Goal: Task Accomplishment & Management: Manage account settings

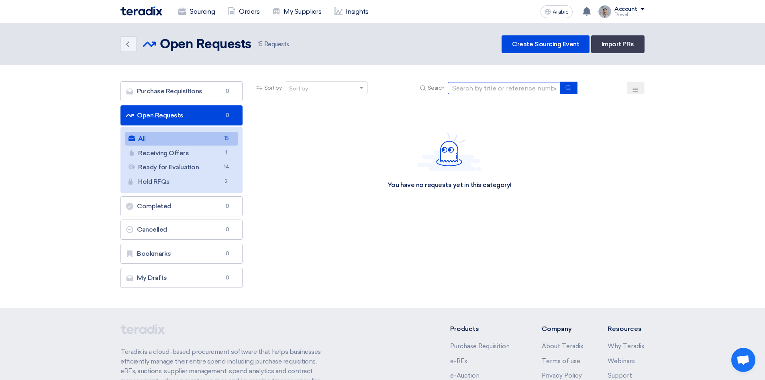
click at [485, 90] on input at bounding box center [504, 88] width 113 height 12
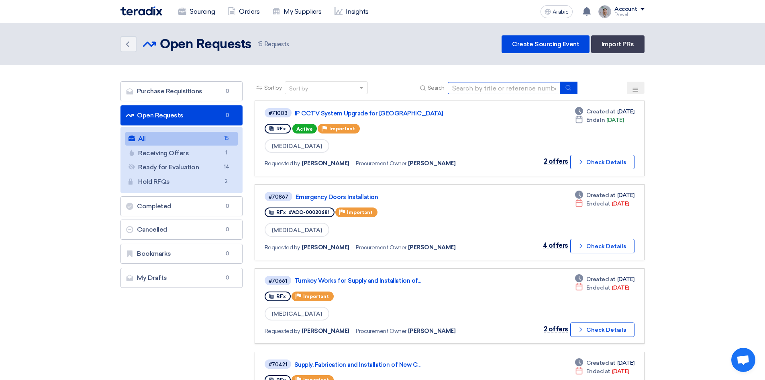
type input "mall furniture"
click at [565, 90] on button "submit" at bounding box center [569, 88] width 18 height 12
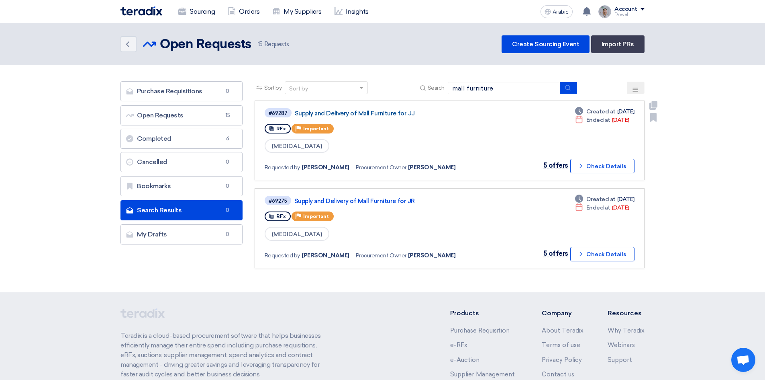
click at [352, 111] on font "Supply and Delivery of Mall Furniture for JJ" at bounding box center [355, 113] width 120 height 7
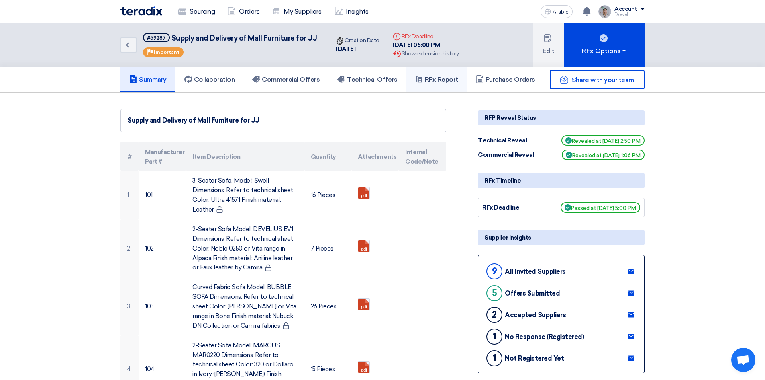
click at [444, 82] on font "RFx Report" at bounding box center [441, 80] width 33 height 8
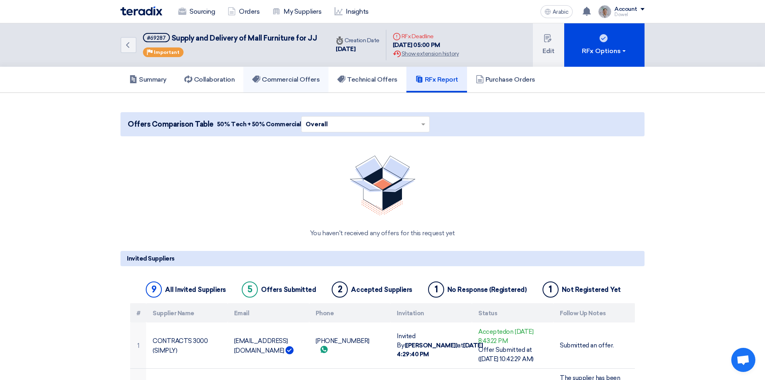
click at [288, 78] on font "Commercial Offers" at bounding box center [291, 80] width 58 height 8
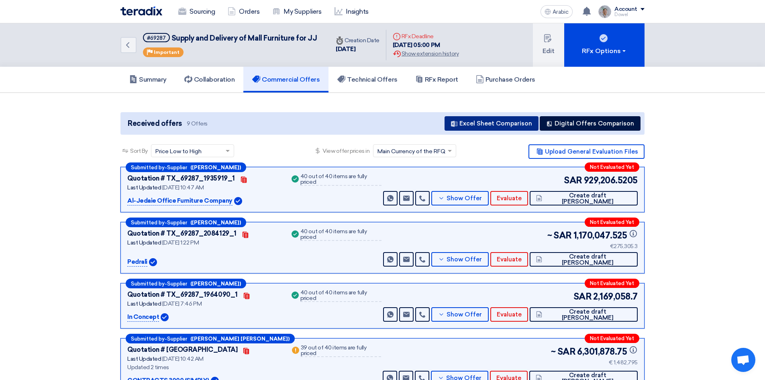
click at [498, 122] on font "Excel Sheet Comparison" at bounding box center [496, 123] width 73 height 7
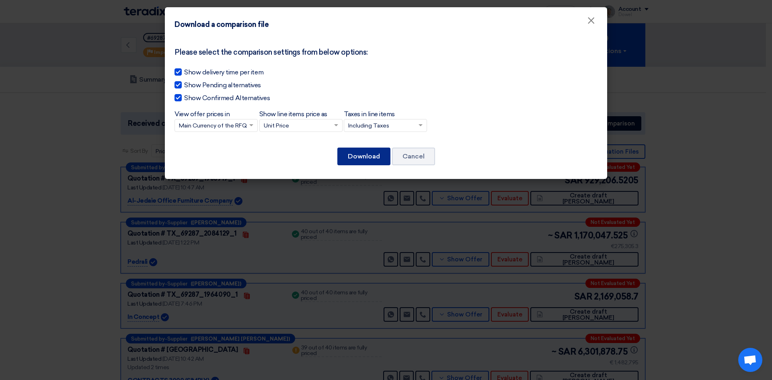
click at [359, 161] on button "Download" at bounding box center [363, 156] width 53 height 18
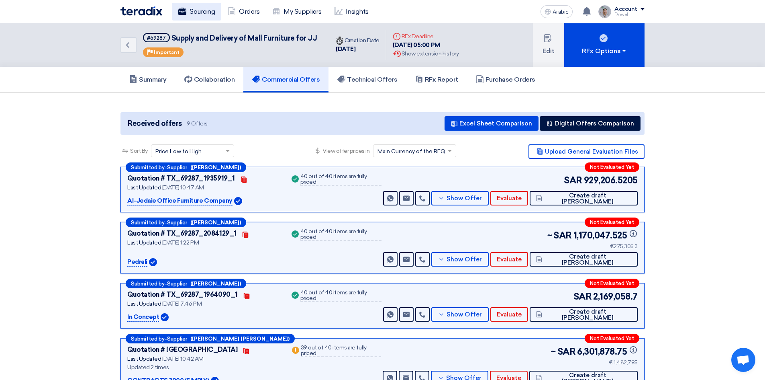
click at [205, 12] on font "Sourcing" at bounding box center [202, 12] width 25 height 8
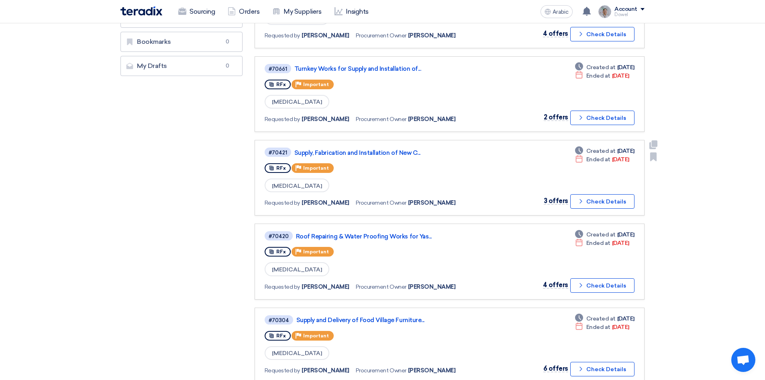
scroll to position [231, 0]
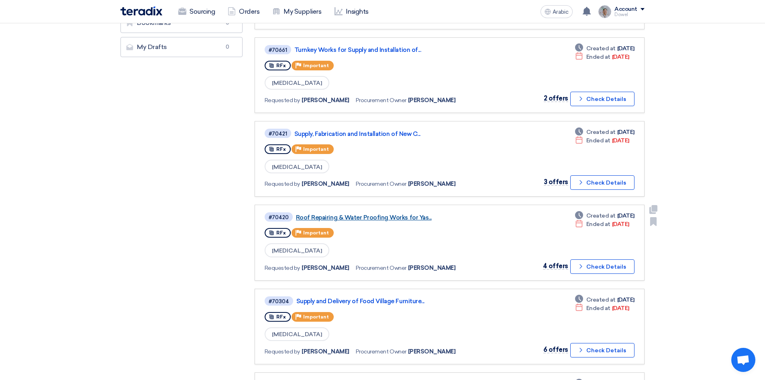
click at [376, 215] on font "Roof Repairing & Water Proofing Works for Yas..." at bounding box center [364, 217] width 136 height 7
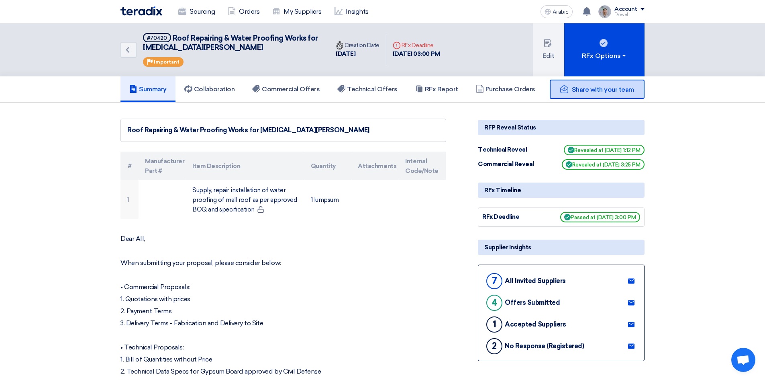
click at [601, 91] on font "Share with your team" at bounding box center [603, 90] width 62 height 8
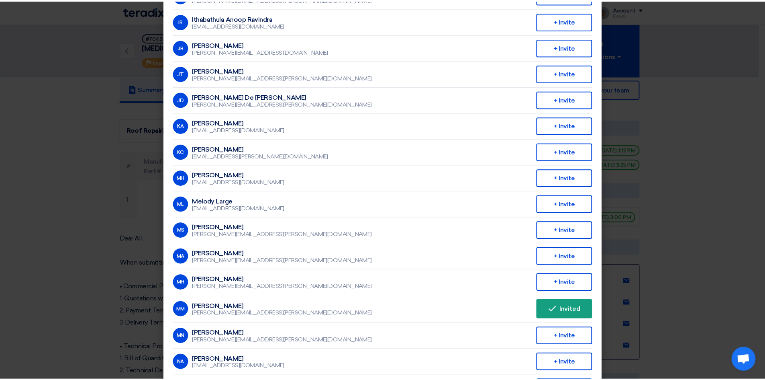
scroll to position [522, 0]
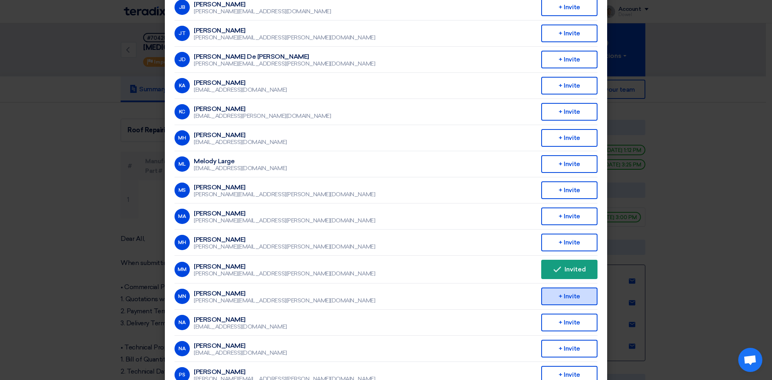
click at [565, 299] on font "+ Invite" at bounding box center [568, 296] width 21 height 8
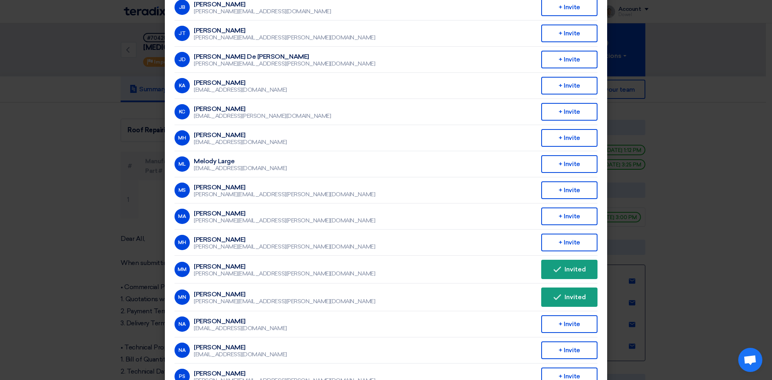
click at [721, 151] on modal-container "Invite From Your Company × Company Team Arabian Centres Co. [PERSON_NAME] [PERS…" at bounding box center [386, 190] width 772 height 380
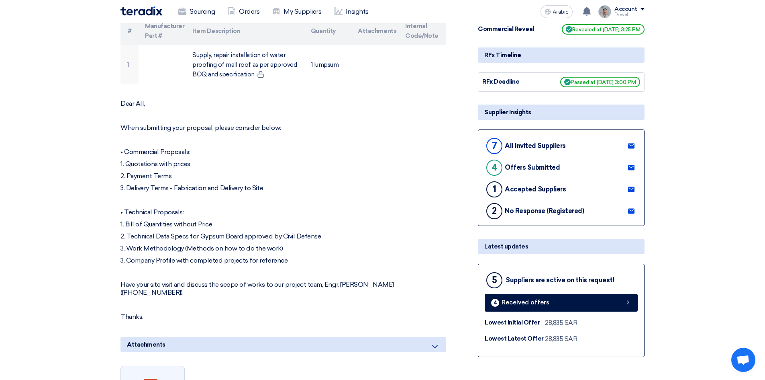
scroll to position [0, 0]
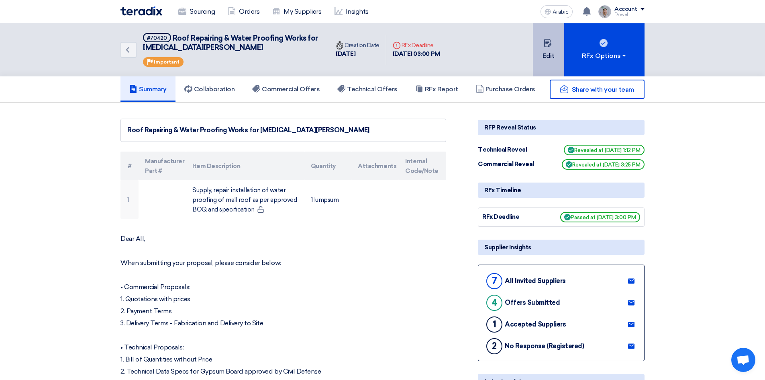
click at [550, 57] on font "Edit" at bounding box center [549, 56] width 12 height 8
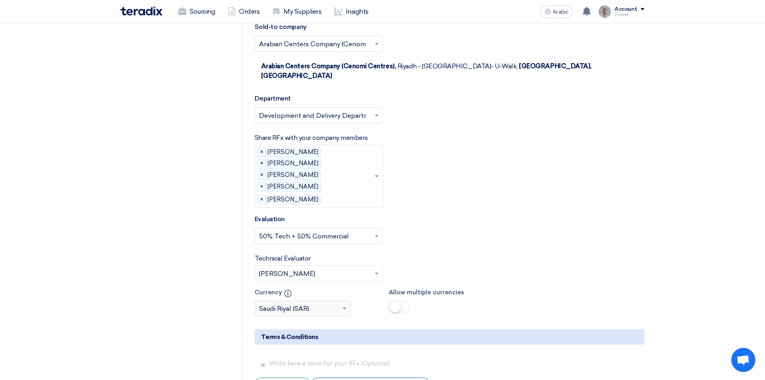
scroll to position [1326, 0]
